Goal: Task Accomplishment & Management: Manage account settings

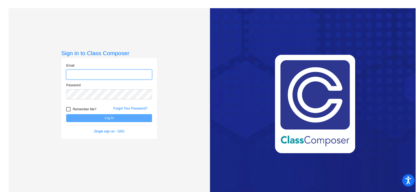
type input "[EMAIL_ADDRESS][DOMAIN_NAME]"
click at [101, 118] on button "Log In" at bounding box center [109, 118] width 86 height 8
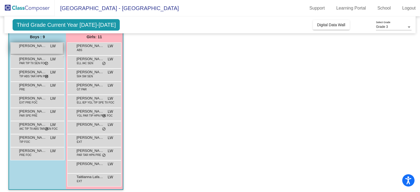
scroll to position [48, 0]
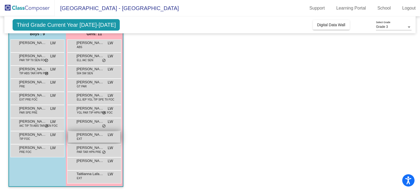
click at [101, 133] on span "[PERSON_NAME] [PERSON_NAME]" at bounding box center [90, 134] width 27 height 5
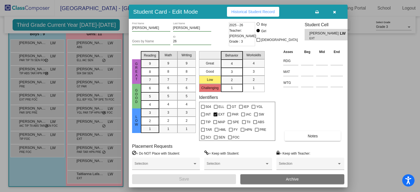
click at [336, 10] on span "button" at bounding box center [334, 12] width 3 height 4
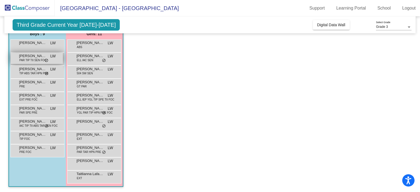
click at [22, 58] on span "PAR TIP TII SEN FOC" at bounding box center [32, 60] width 27 height 4
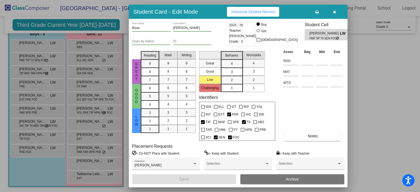
click at [335, 12] on icon "button" at bounding box center [334, 12] width 3 height 4
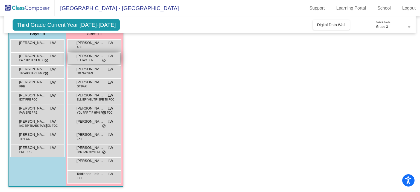
click at [91, 58] on span "[PERSON_NAME]" at bounding box center [90, 55] width 27 height 5
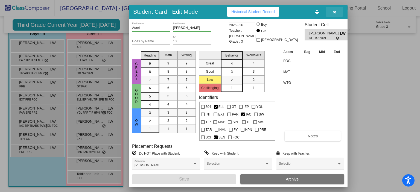
click at [334, 12] on icon "button" at bounding box center [334, 12] width 3 height 4
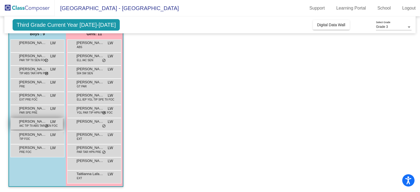
click at [34, 122] on span "[PERSON_NAME] ([PERSON_NAME])" at bounding box center [32, 121] width 27 height 5
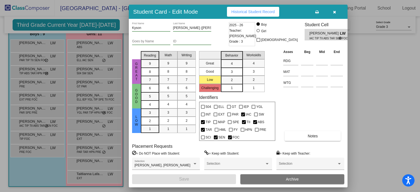
click at [336, 11] on button "button" at bounding box center [334, 12] width 17 height 10
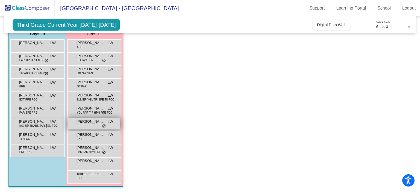
click at [86, 126] on div "[PERSON_NAME] LW lock do_not_disturb_alt" at bounding box center [94, 123] width 52 height 11
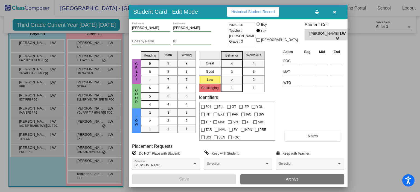
click at [333, 13] on icon "button" at bounding box center [334, 12] width 3 height 4
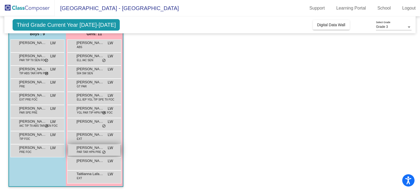
click at [89, 149] on span "[PERSON_NAME]" at bounding box center [90, 147] width 27 height 5
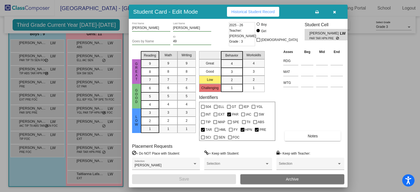
click at [334, 10] on icon "button" at bounding box center [334, 12] width 3 height 4
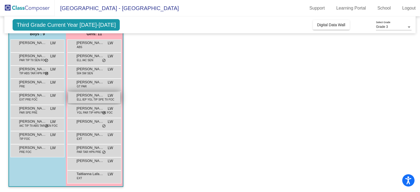
click at [87, 96] on span "[PERSON_NAME]" at bounding box center [90, 95] width 27 height 5
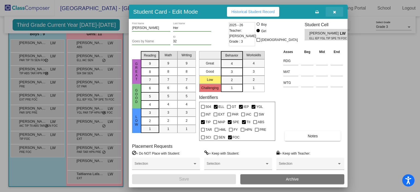
click at [336, 13] on button "button" at bounding box center [334, 12] width 17 height 10
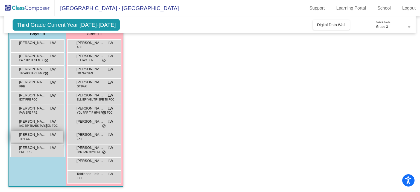
click at [31, 135] on span "[PERSON_NAME]" at bounding box center [32, 134] width 27 height 5
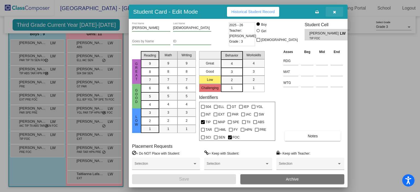
click at [336, 11] on icon "button" at bounding box center [334, 12] width 3 height 4
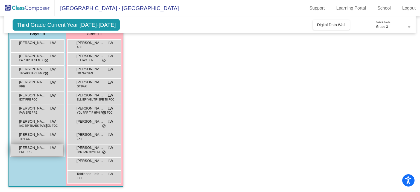
click at [34, 151] on div "[PERSON_NAME] [PERSON_NAME] PRE FOC LW lock do_not_disturb_alt" at bounding box center [37, 150] width 52 height 11
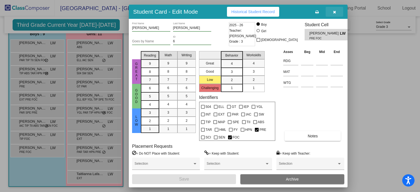
click at [336, 11] on button "button" at bounding box center [334, 12] width 17 height 10
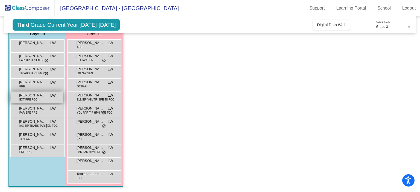
click at [28, 98] on span "EXT PRE FOC" at bounding box center [28, 100] width 18 height 4
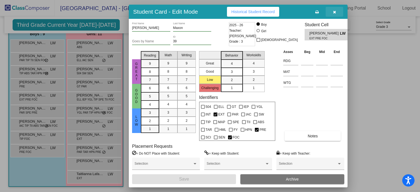
click at [333, 12] on icon "button" at bounding box center [334, 12] width 3 height 4
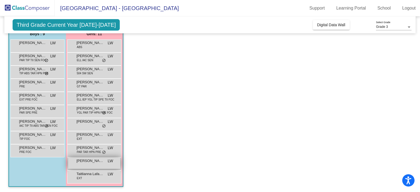
click at [88, 163] on span "[PERSON_NAME]" at bounding box center [90, 160] width 27 height 5
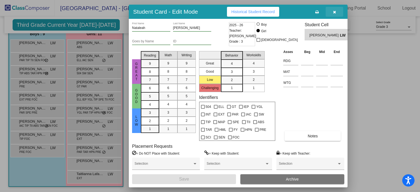
click at [334, 11] on icon "button" at bounding box center [334, 12] width 3 height 4
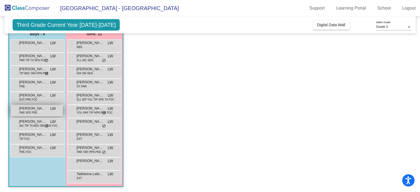
click at [33, 108] on span "[PERSON_NAME]" at bounding box center [32, 108] width 27 height 5
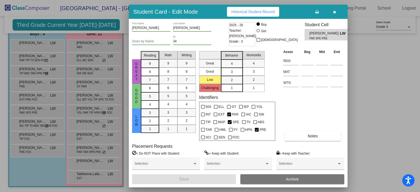
click at [334, 10] on span "button" at bounding box center [334, 12] width 3 height 4
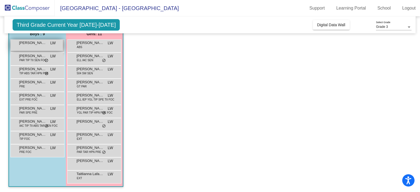
click at [42, 43] on span "[PERSON_NAME]" at bounding box center [32, 42] width 27 height 5
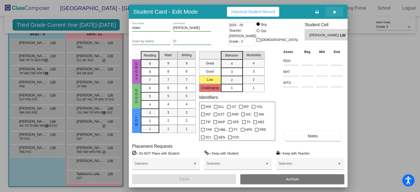
click at [337, 10] on button "button" at bounding box center [334, 12] width 17 height 10
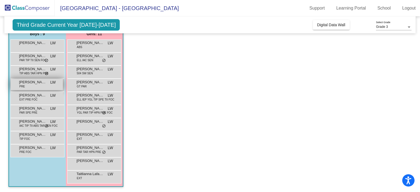
click at [27, 89] on div "[PERSON_NAME] PRE LW lock do_not_disturb_alt" at bounding box center [37, 84] width 52 height 11
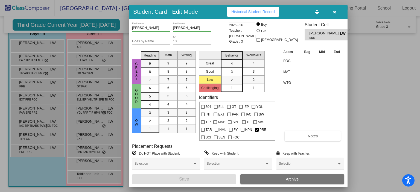
click at [337, 11] on button "button" at bounding box center [334, 12] width 17 height 10
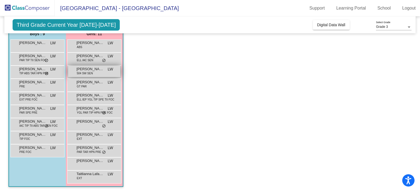
click at [90, 71] on span "[PERSON_NAME]" at bounding box center [90, 68] width 27 height 5
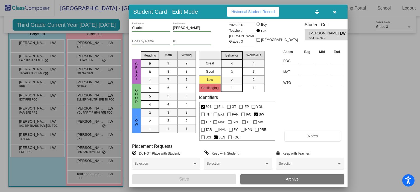
click at [333, 13] on icon "button" at bounding box center [334, 12] width 3 height 4
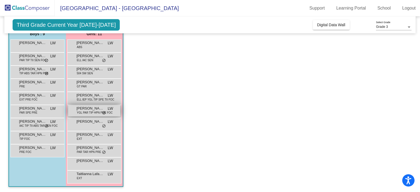
click at [89, 109] on span "[PERSON_NAME]" at bounding box center [90, 108] width 27 height 5
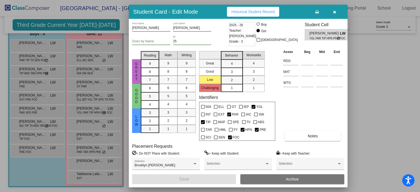
click at [334, 10] on icon "button" at bounding box center [334, 12] width 3 height 4
